Goal: Task Accomplishment & Management: Complete application form

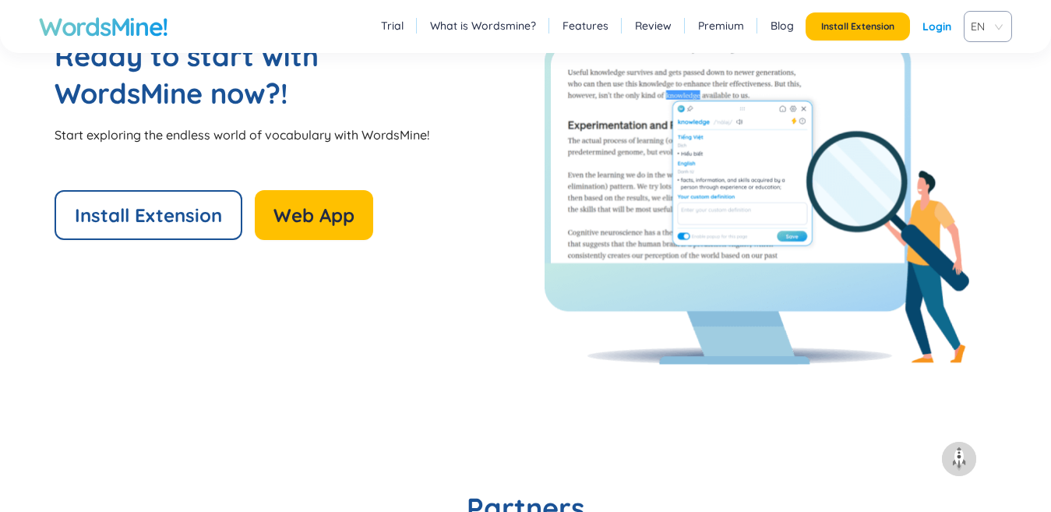
scroll to position [3428, 0]
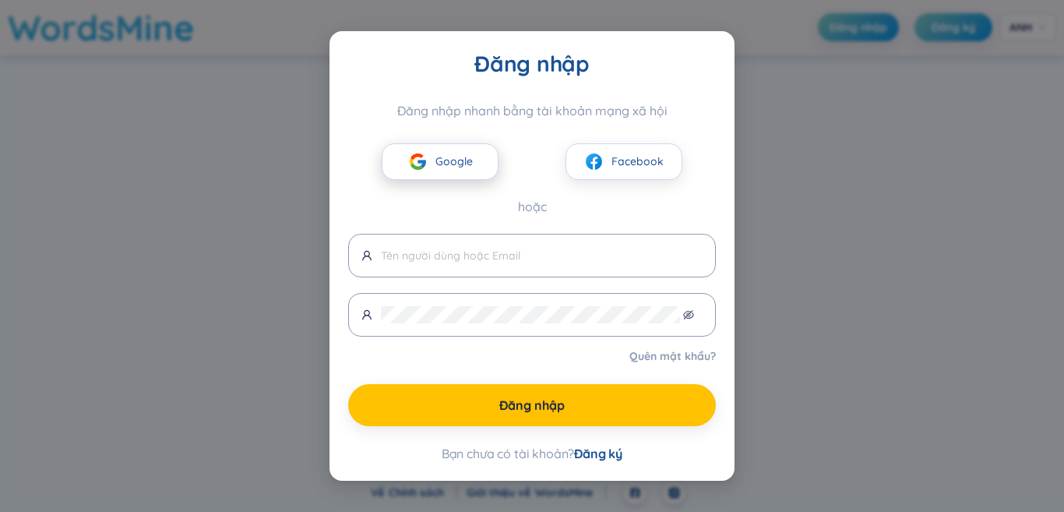
click at [450, 167] on font "Google" at bounding box center [453, 161] width 37 height 14
click at [426, 158] on img at bounding box center [417, 161] width 19 height 19
click at [427, 156] on img at bounding box center [417, 161] width 19 height 19
click at [428, 154] on button "Google" at bounding box center [440, 161] width 117 height 37
click at [432, 154] on button "Google" at bounding box center [440, 161] width 117 height 37
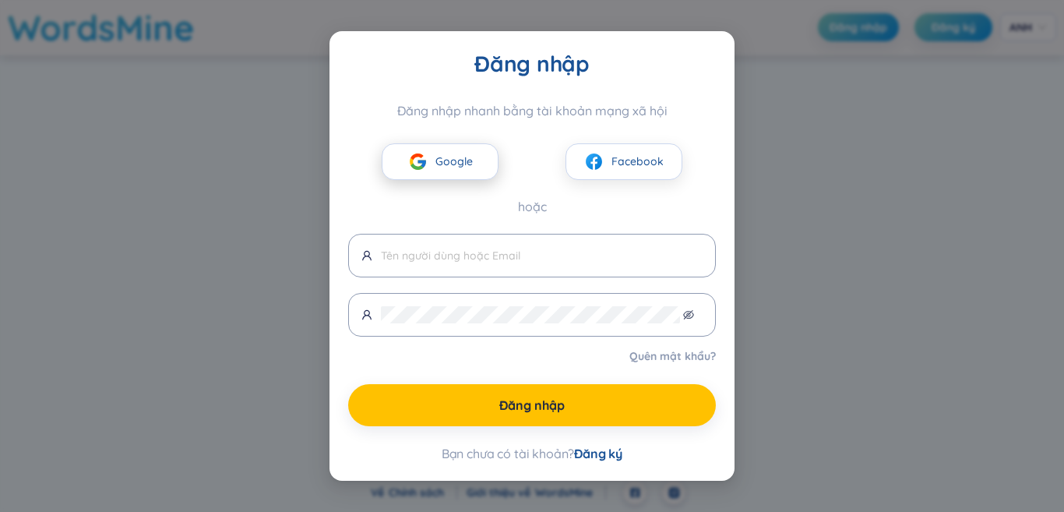
click at [435, 154] on font "Google" at bounding box center [453, 161] width 37 height 14
click at [440, 158] on font "Google" at bounding box center [453, 161] width 37 height 14
click at [441, 159] on font "Google" at bounding box center [453, 161] width 37 height 14
click at [446, 164] on font "Google" at bounding box center [453, 161] width 37 height 14
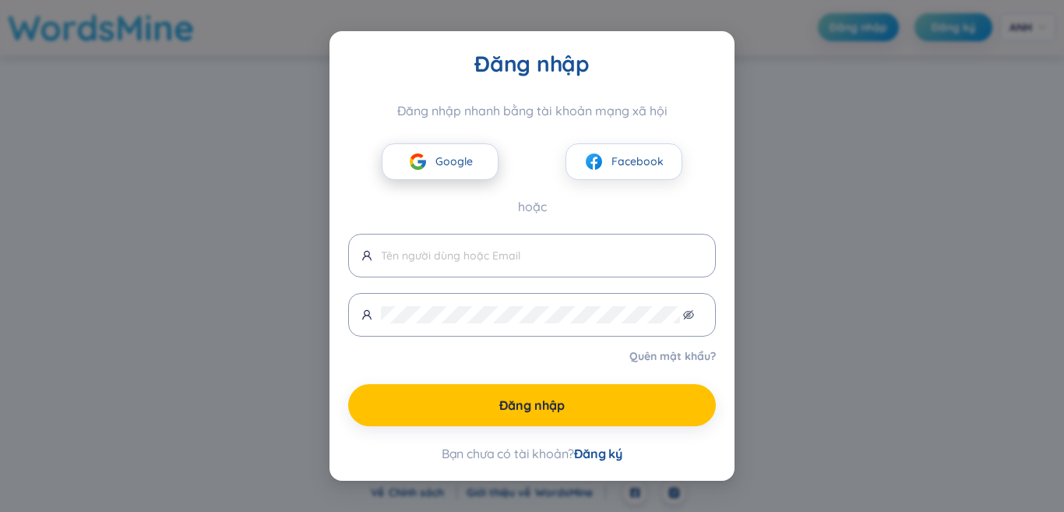
click at [436, 146] on button "Google" at bounding box center [440, 161] width 117 height 37
click at [435, 150] on button "Google" at bounding box center [440, 161] width 117 height 37
click at [436, 156] on button "Google" at bounding box center [440, 161] width 117 height 37
click at [439, 157] on font "Google" at bounding box center [453, 161] width 37 height 14
click at [444, 157] on font "Google" at bounding box center [453, 161] width 37 height 14
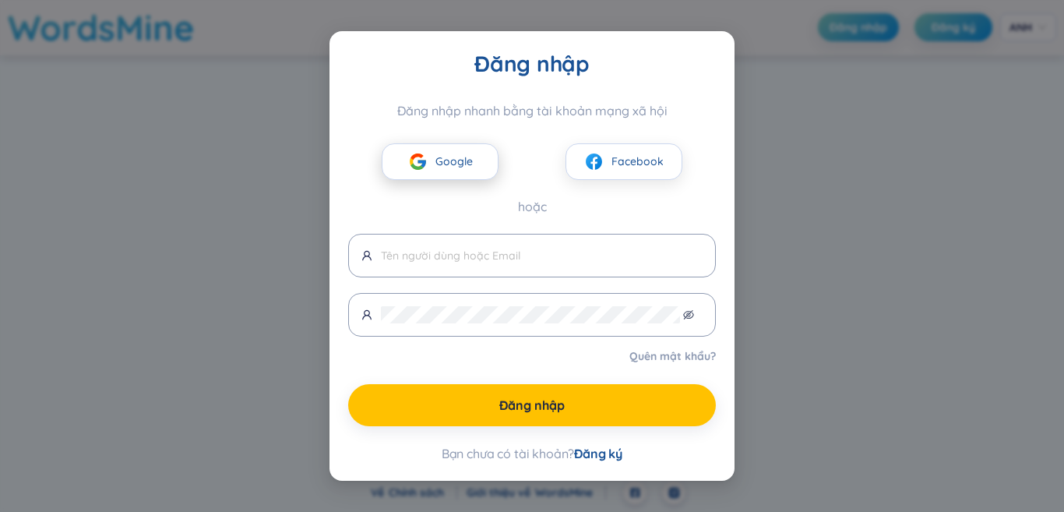
click at [444, 157] on font "Google" at bounding box center [453, 161] width 37 height 14
click at [446, 159] on font "Google" at bounding box center [453, 161] width 37 height 14
click at [450, 159] on font "Google" at bounding box center [453, 161] width 37 height 14
click at [451, 160] on font "Google" at bounding box center [453, 161] width 37 height 14
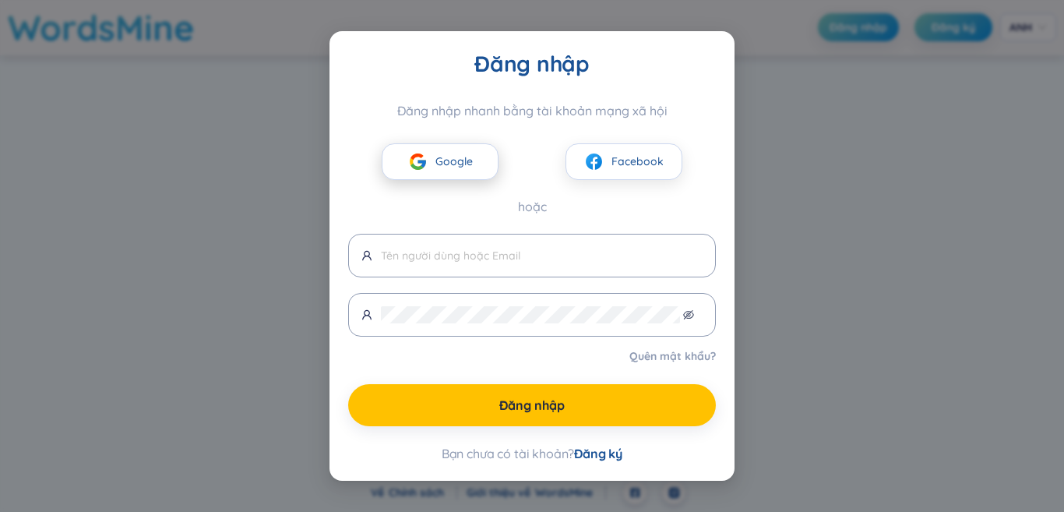
drag, startPoint x: 451, startPoint y: 160, endPoint x: 457, endPoint y: 165, distance: 8.3
click at [454, 158] on font "Google" at bounding box center [453, 161] width 37 height 14
drag, startPoint x: 457, startPoint y: 165, endPoint x: 549, endPoint y: 199, distance: 98.1
click at [475, 177] on button "Google" at bounding box center [440, 161] width 117 height 37
click at [689, 312] on icon "mắt không nhìn thấy được" at bounding box center [688, 314] width 11 height 11
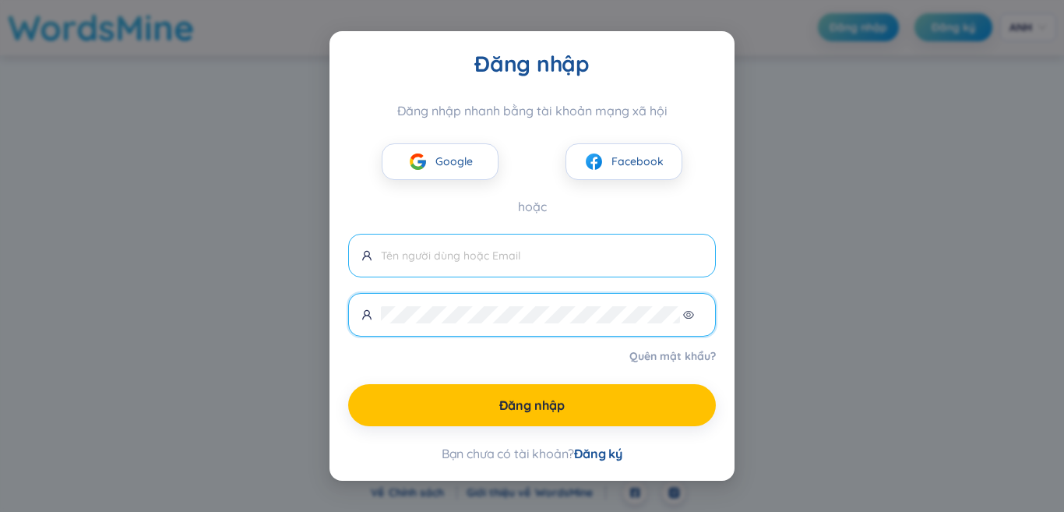
click at [623, 273] on span at bounding box center [532, 256] width 368 height 44
click at [589, 254] on input "text" at bounding box center [542, 255] width 322 height 17
click at [601, 254] on input "khanhvy" at bounding box center [542, 255] width 322 height 17
click at [639, 263] on input "khanhvy" at bounding box center [542, 255] width 322 height 17
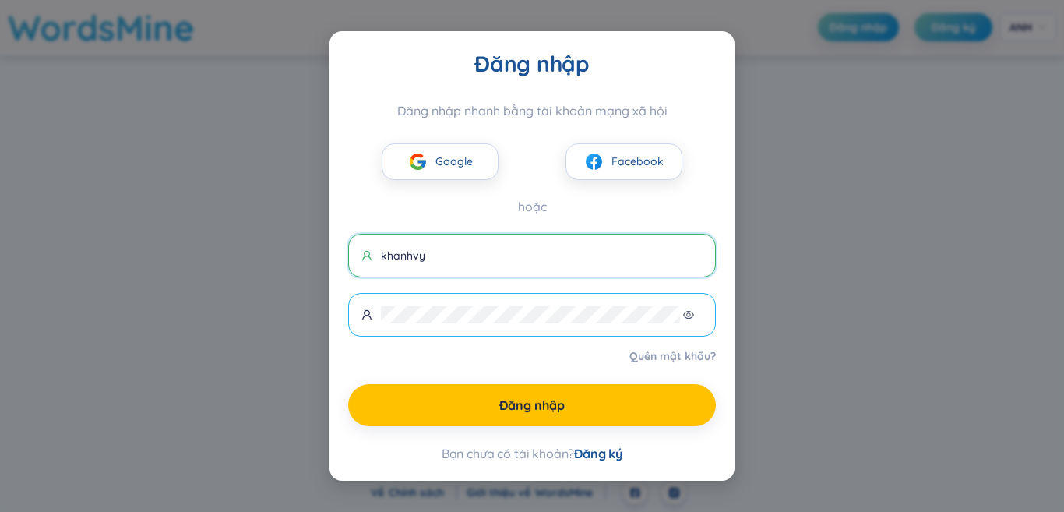
click at [639, 263] on input "khanhvy" at bounding box center [542, 255] width 322 height 17
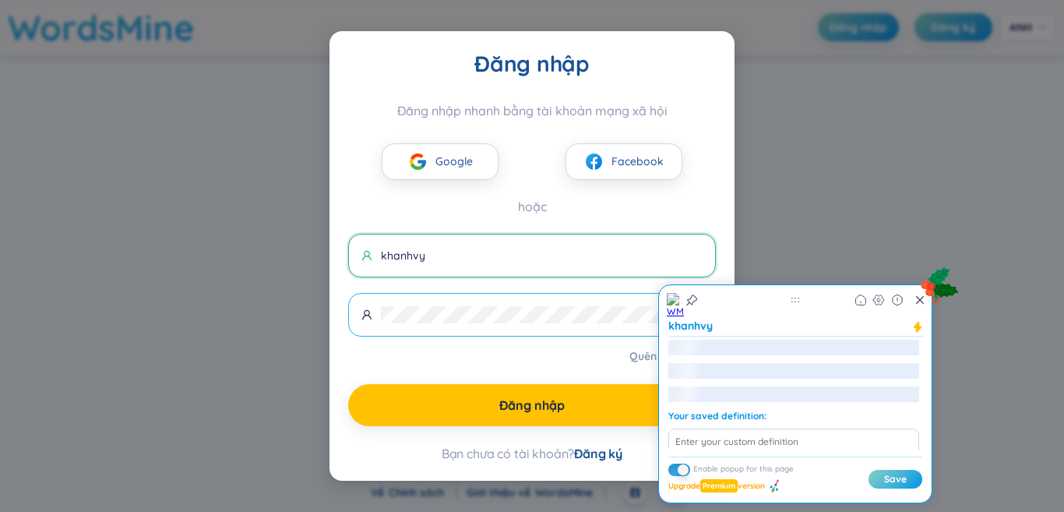
click at [639, 263] on input "khanhvy" at bounding box center [542, 255] width 322 height 17
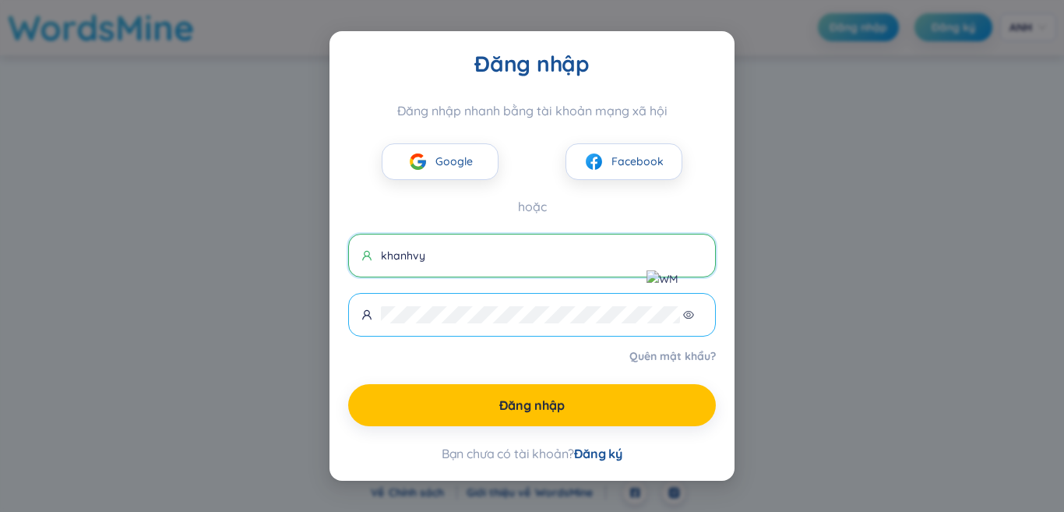
click at [640, 263] on input "khanhvy" at bounding box center [542, 255] width 322 height 17
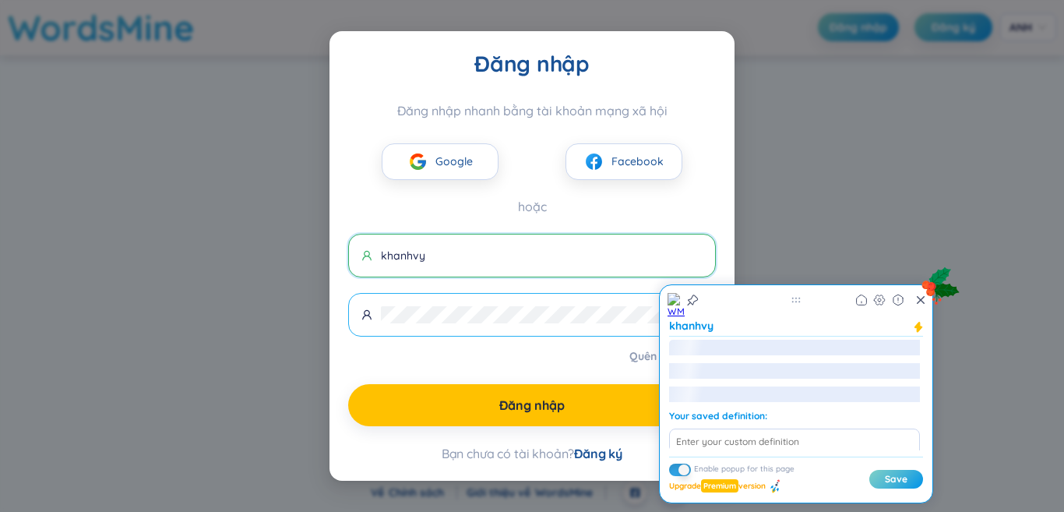
click at [640, 263] on input "khanhvy" at bounding box center [542, 255] width 322 height 17
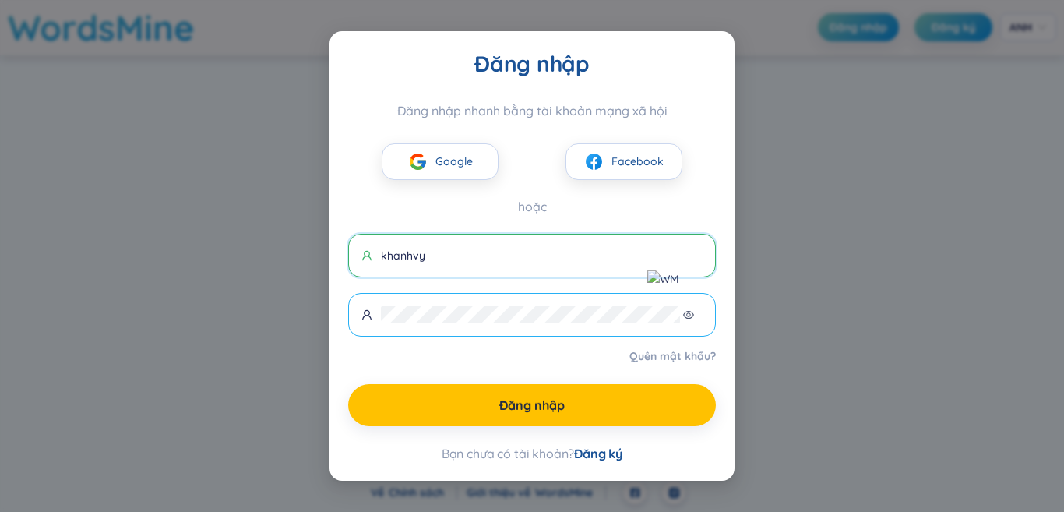
click at [640, 263] on input "khanhvy" at bounding box center [542, 255] width 322 height 17
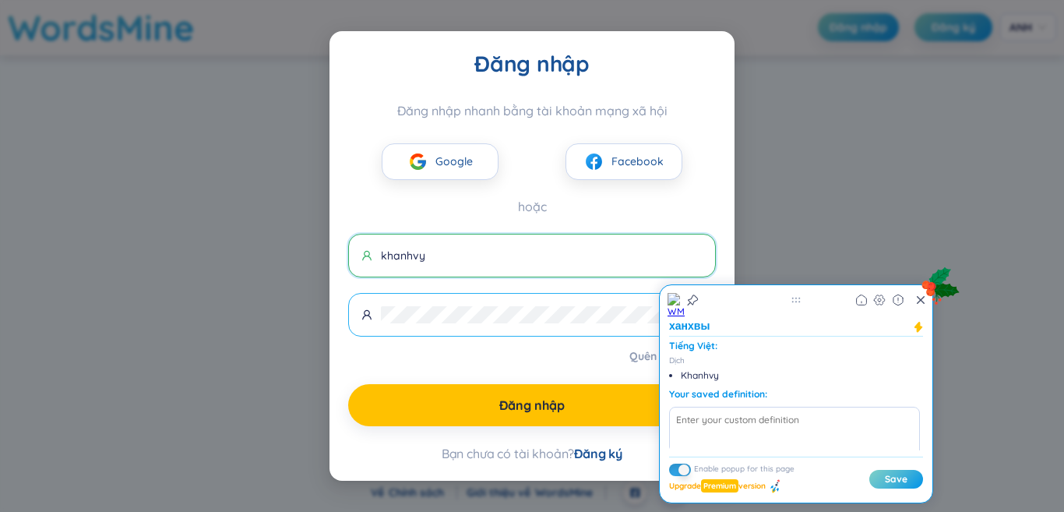
type input "khanhvy"
click at [984, 160] on div "Đăng nhập Đăng nhập nhanh bằng tài khoản mạng xã hội Google Facebook hoặc khanh…" at bounding box center [532, 256] width 1064 height 512
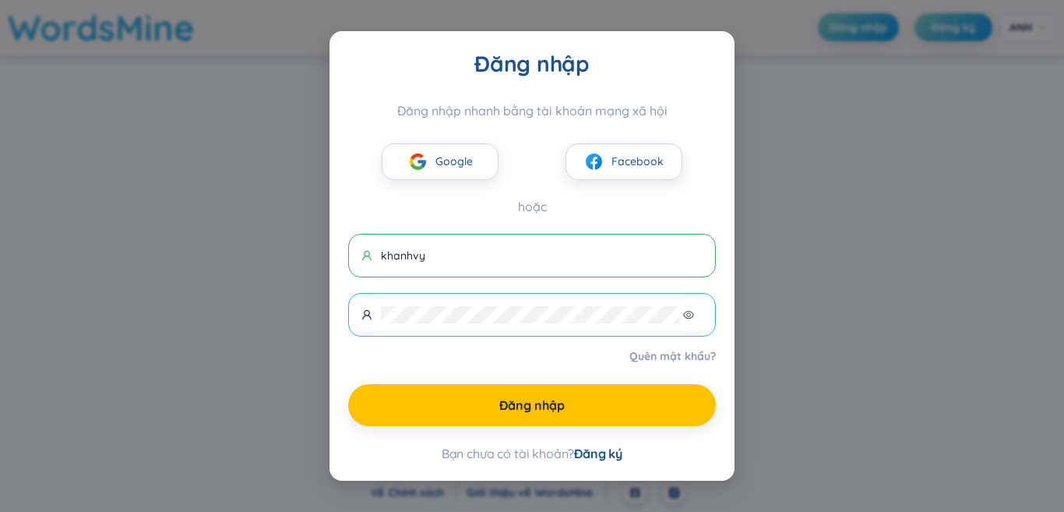
click at [975, 164] on div "Đăng nhập Đăng nhập nhanh bằng tài khoản mạng xã hội Google Facebook hoặc khanh…" at bounding box center [532, 256] width 1064 height 512
click at [753, 186] on div "Đăng nhập Đăng nhập nhanh bằng tài khoản mạng xã hội Google Facebook hoặc khanh…" at bounding box center [532, 256] width 1064 height 512
drag, startPoint x: 420, startPoint y: 256, endPoint x: 362, endPoint y: 259, distance: 57.7
click at [354, 259] on span "khanhvy" at bounding box center [532, 256] width 368 height 44
click at [471, 261] on input "khanhvy" at bounding box center [542, 255] width 322 height 17
